Goal: Information Seeking & Learning: Understand process/instructions

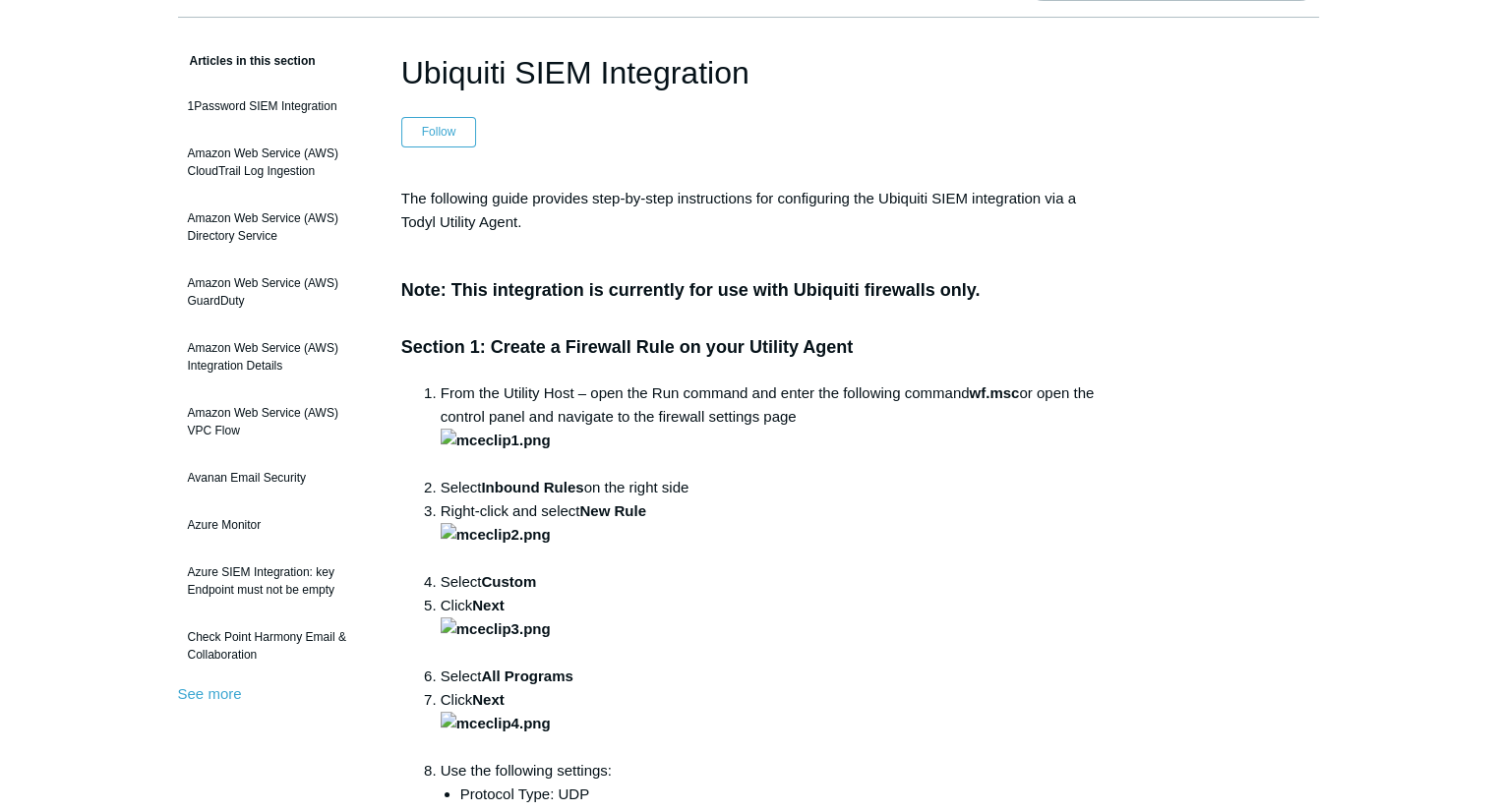
scroll to position [136, 0]
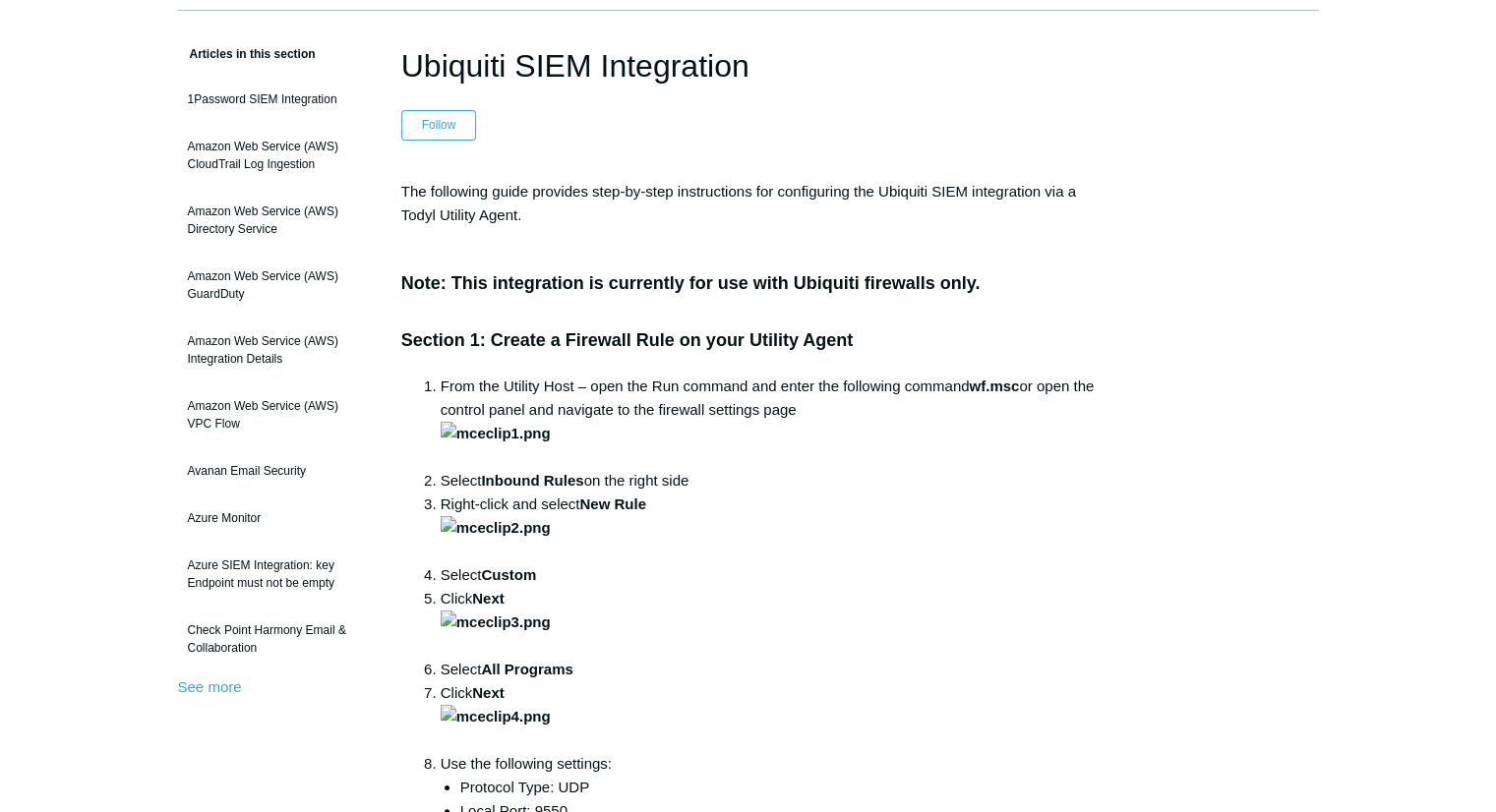
click at [940, 448] on li "From the Utility Host – open the Run command and enter the following command wf…" at bounding box center [768, 422] width 654 height 94
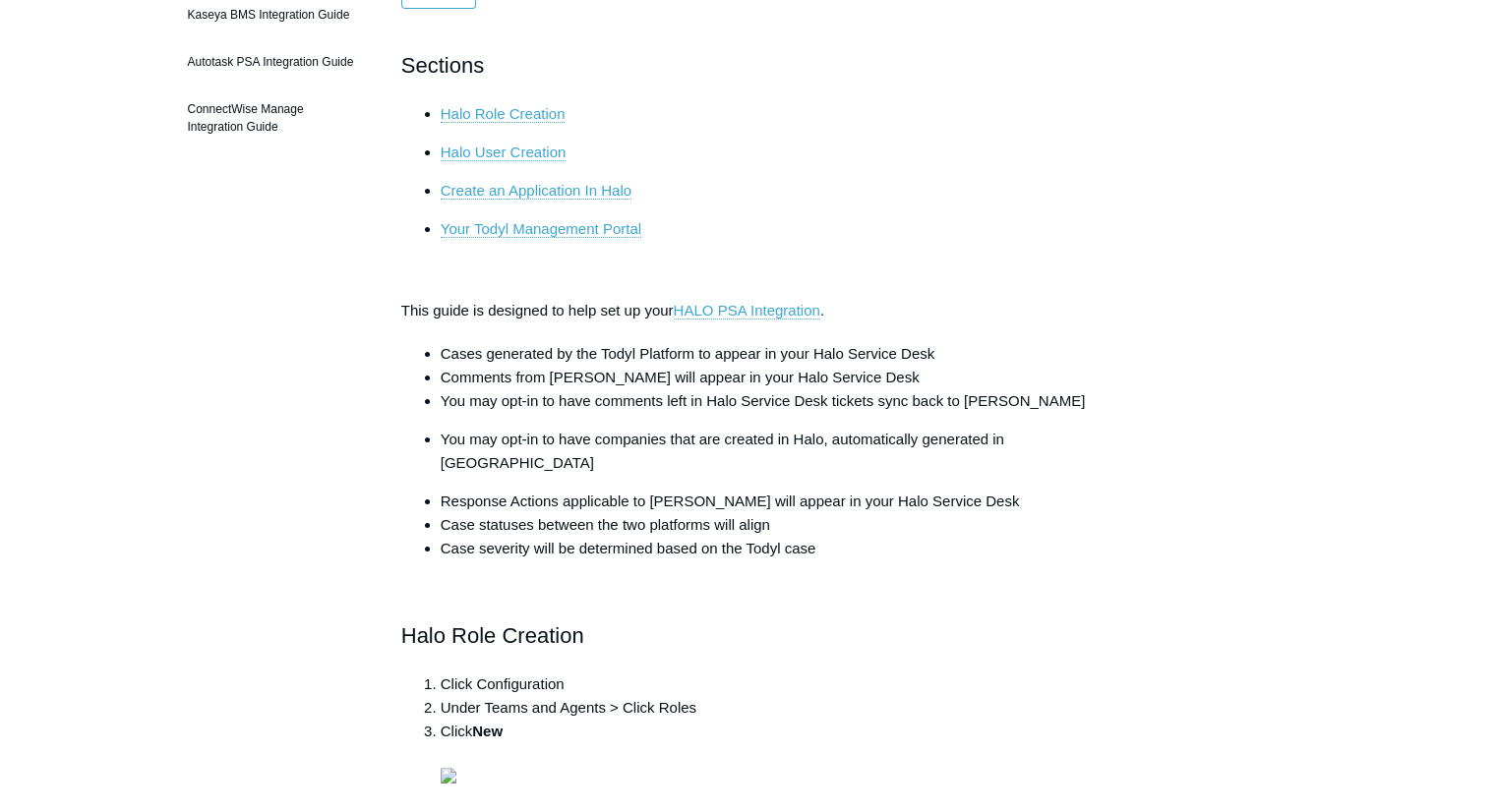
scroll to position [298, 0]
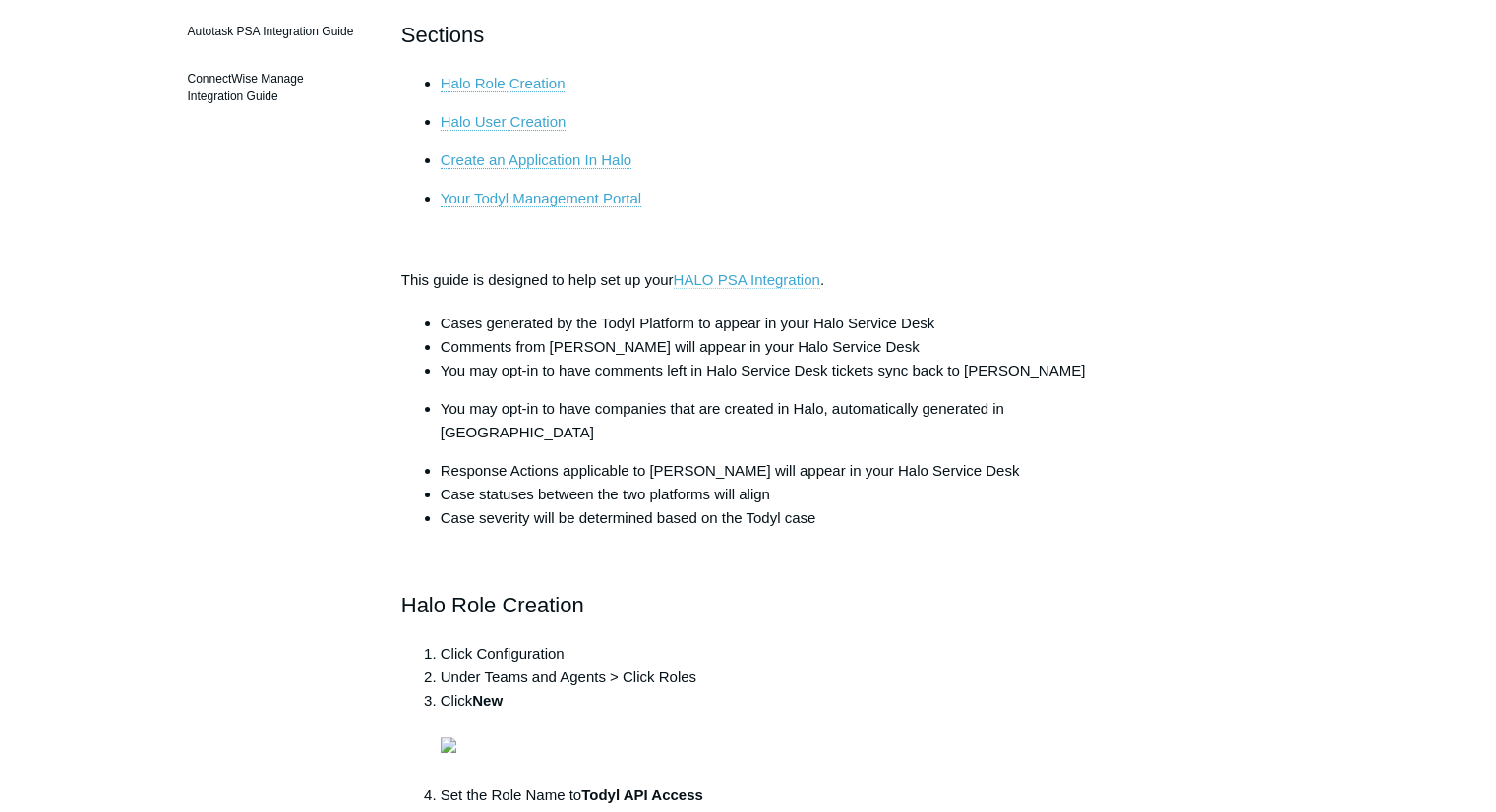
click at [704, 276] on link "HALO PSA Integration" at bounding box center [746, 281] width 147 height 18
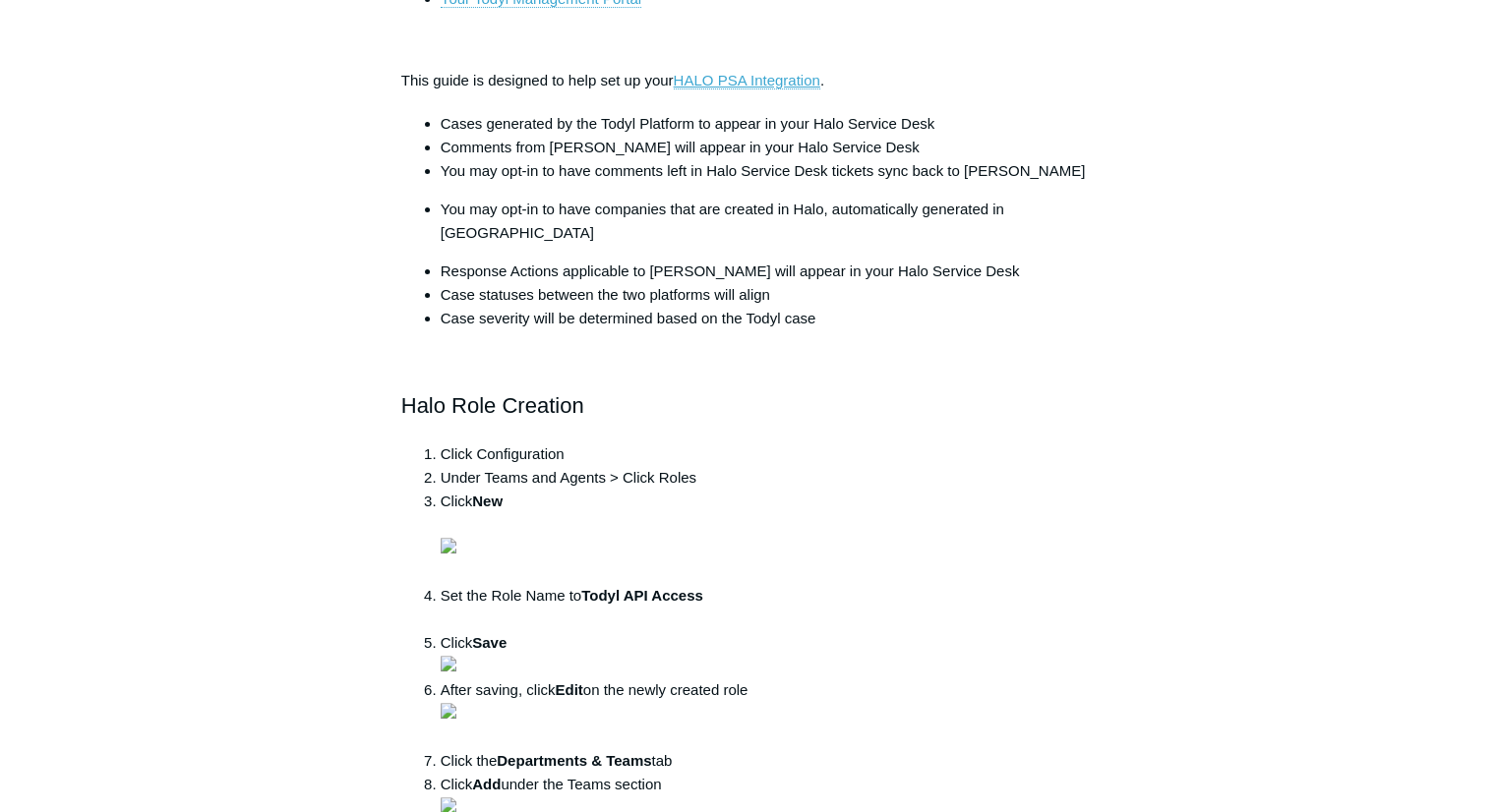
scroll to position [502, 0]
